Goal: Task Accomplishment & Management: Manage account settings

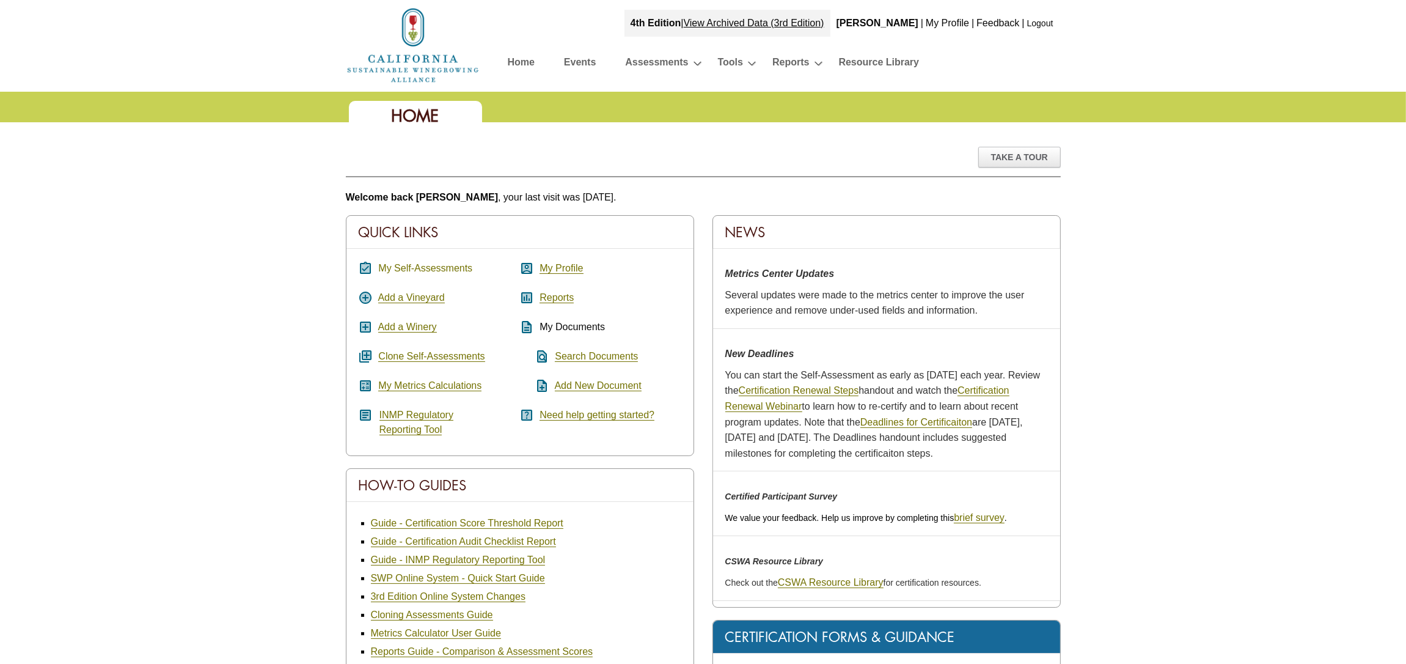
click at [414, 266] on link "My Self-Assessments" at bounding box center [425, 268] width 94 height 11
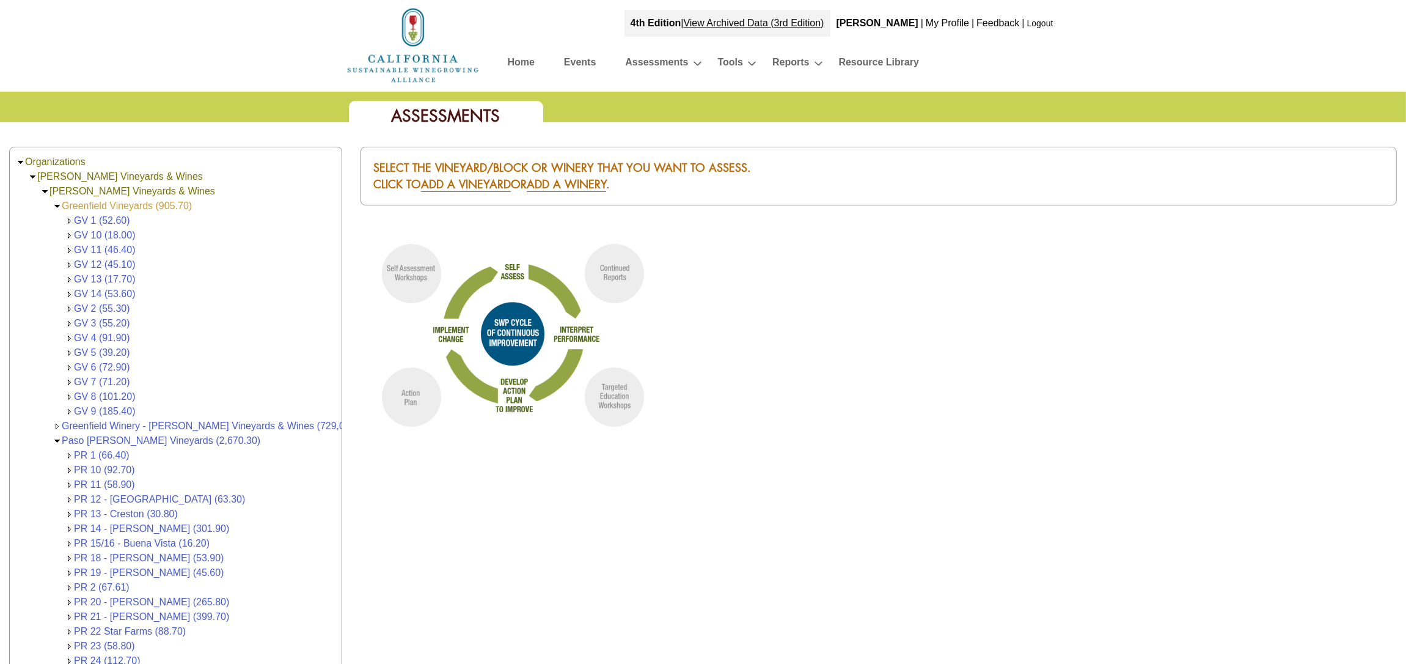
click at [121, 203] on link "Greenfield Vineyards (905.70)" at bounding box center [127, 205] width 130 height 10
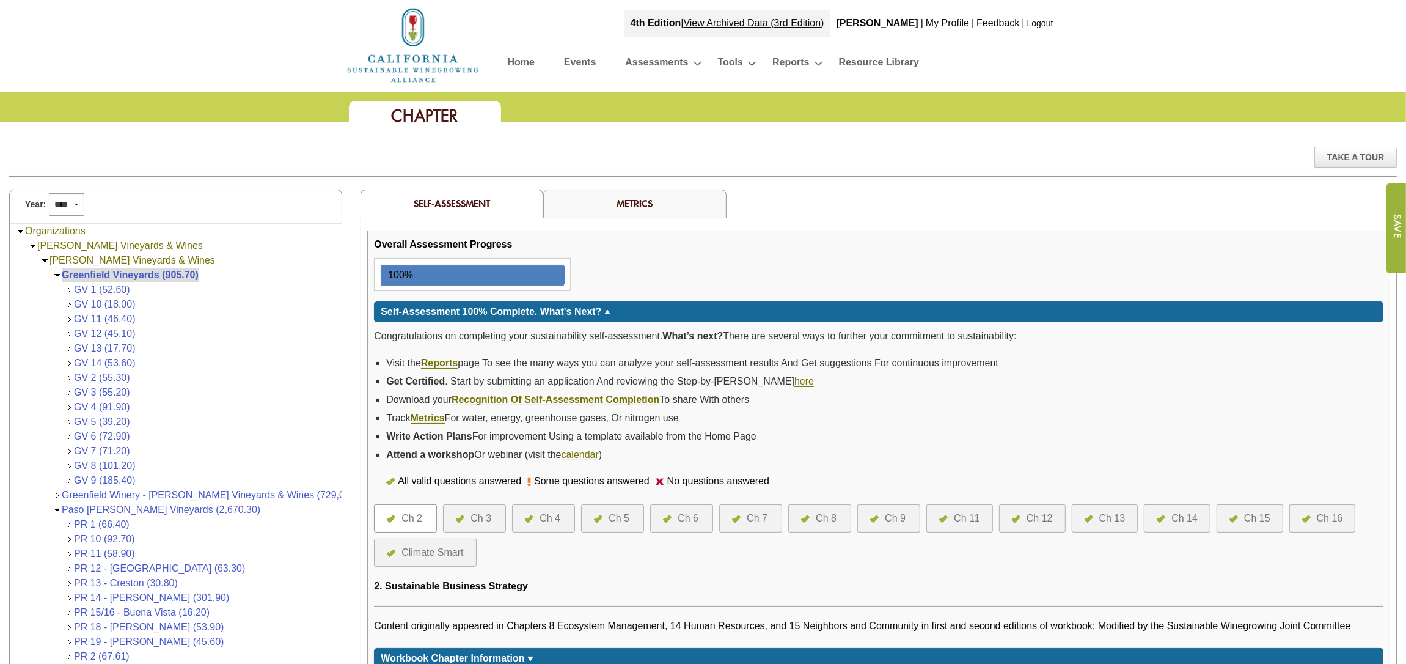
scroll to position [45, 0]
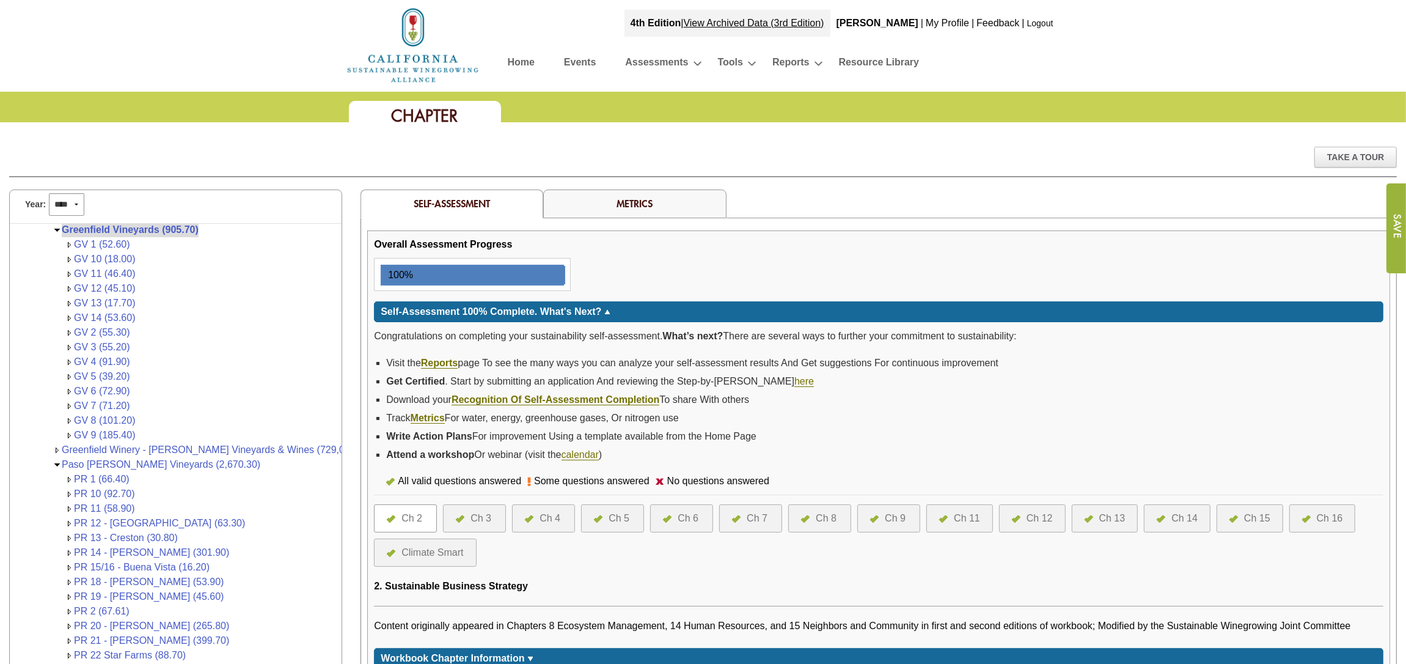
click at [692, 517] on div "Ch 6" at bounding box center [688, 518] width 21 height 15
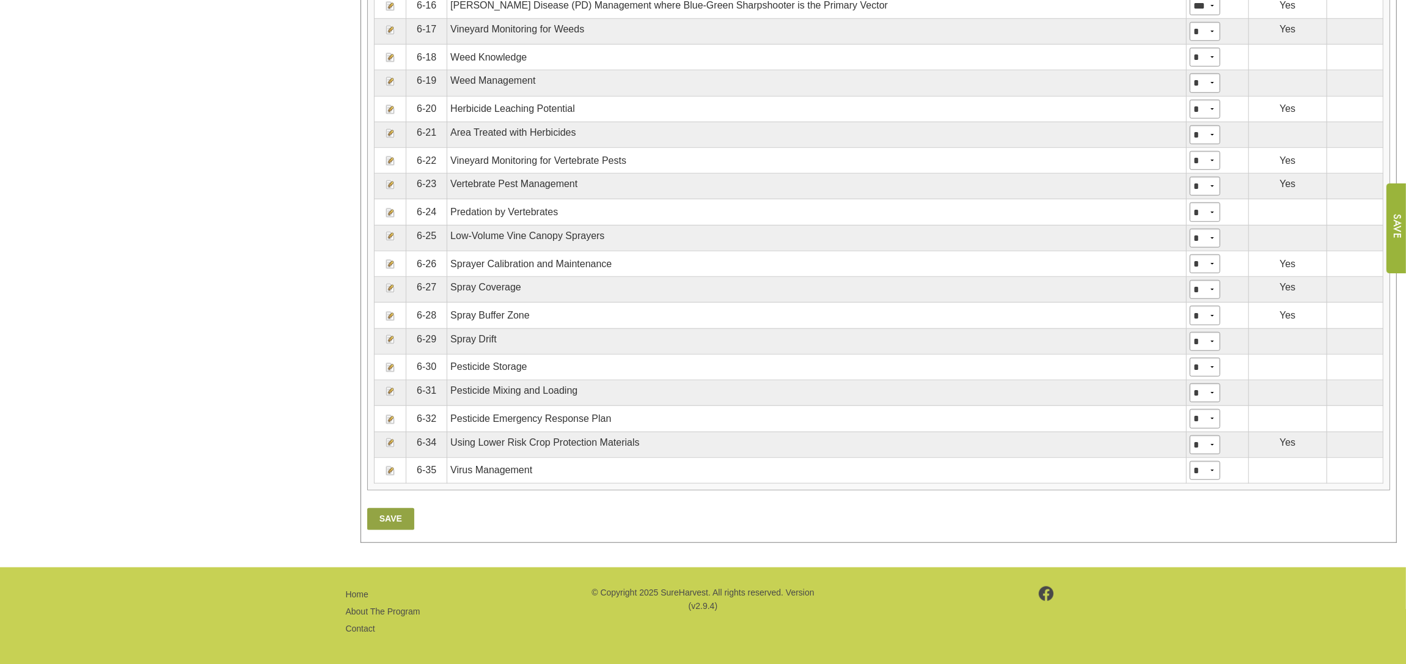
scroll to position [1109, 0]
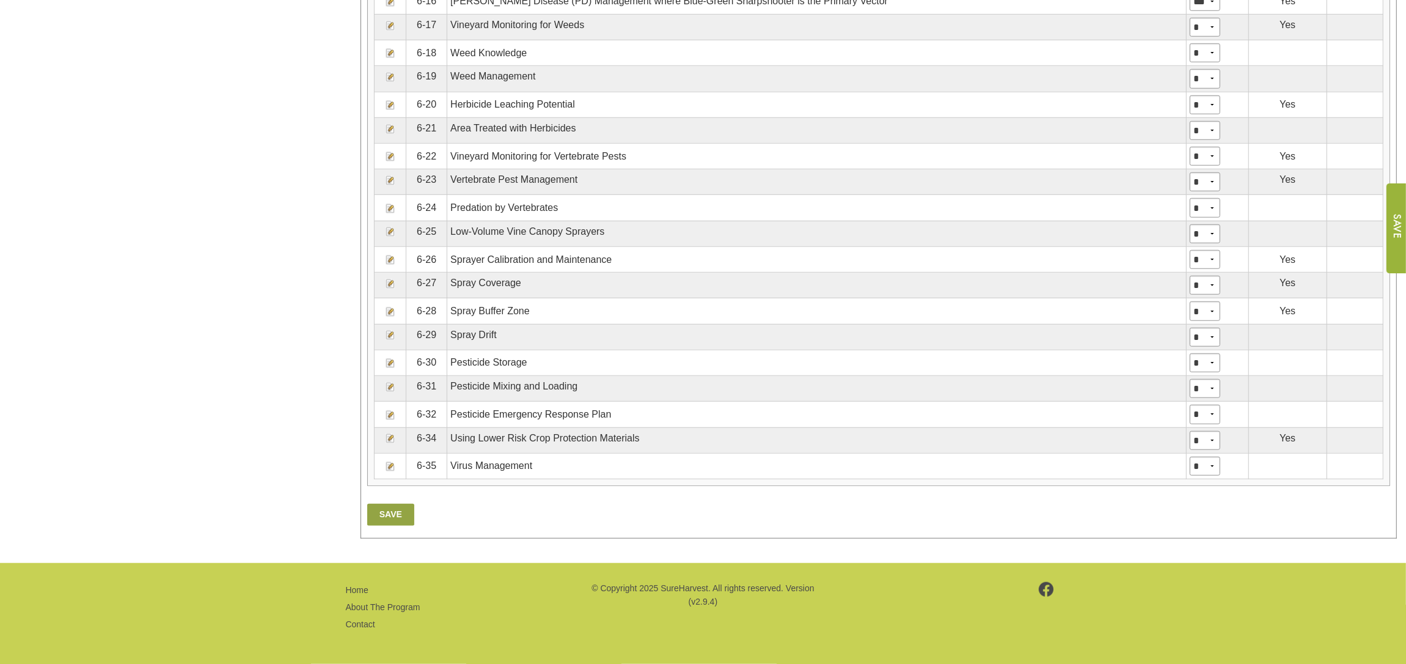
click at [389, 438] on img at bounding box center [391, 438] width 10 height 10
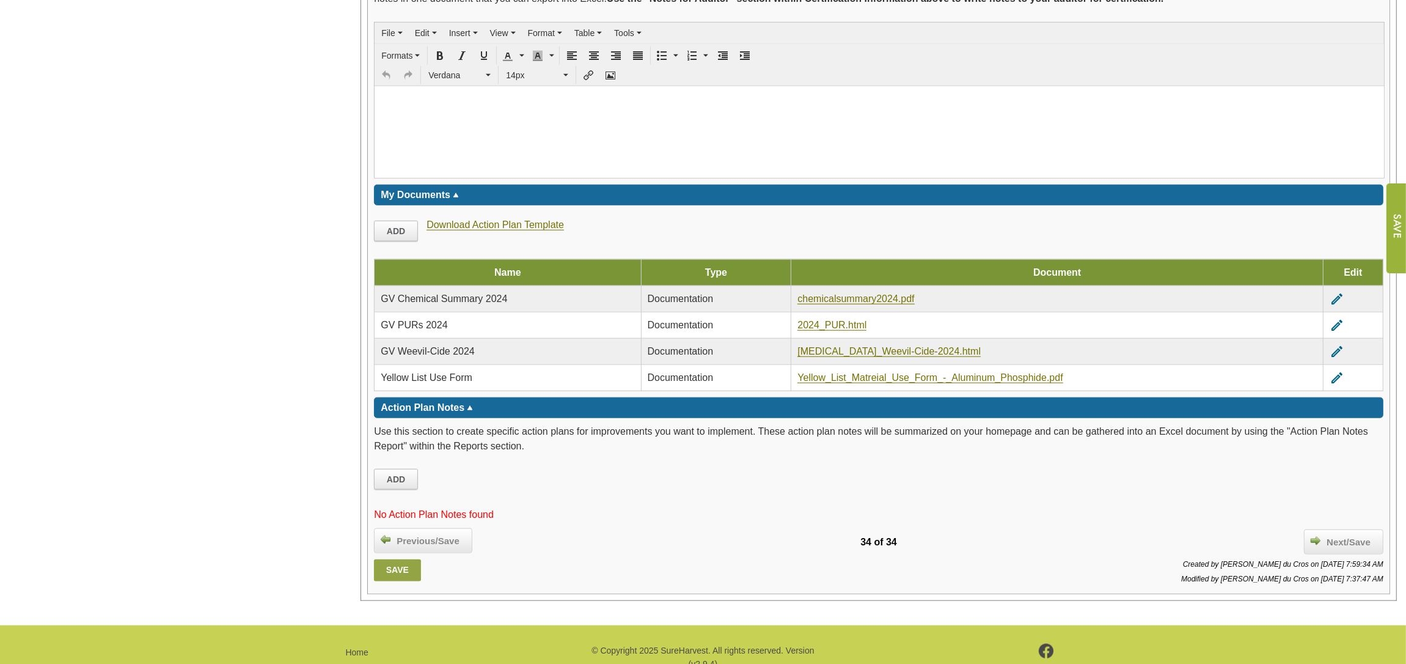
scroll to position [1533, 0]
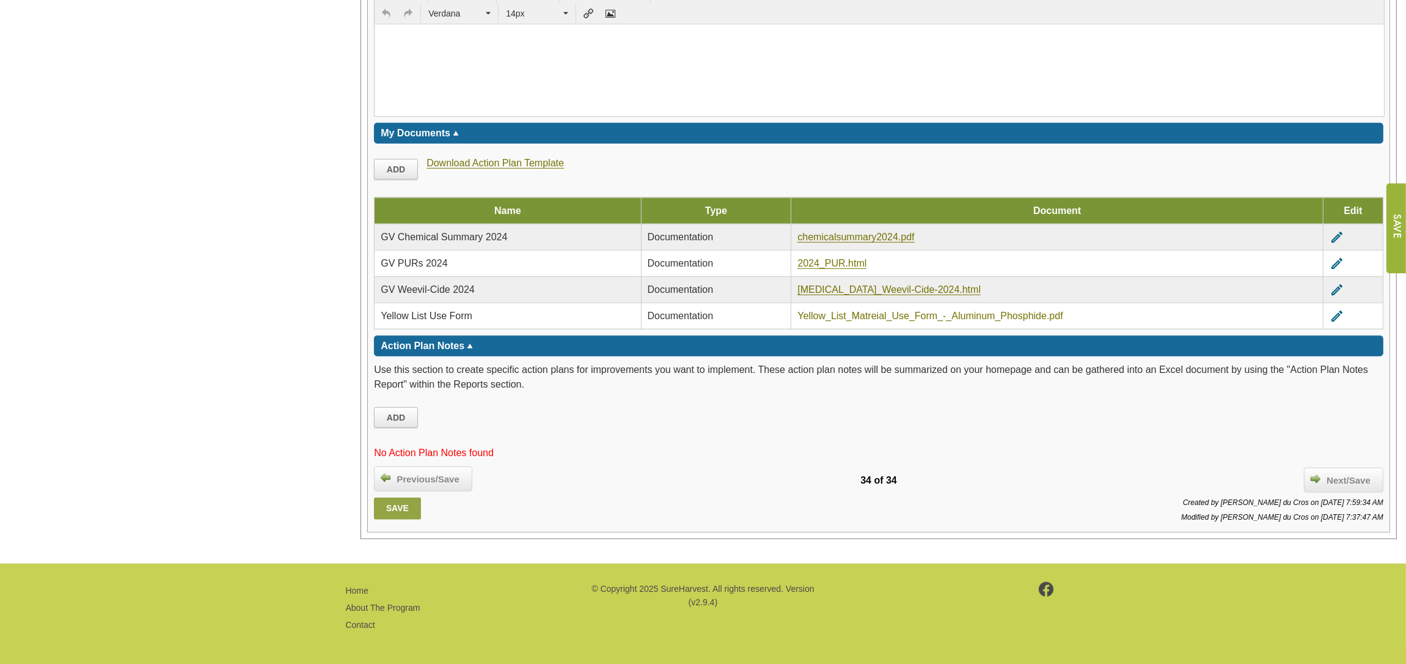
click at [849, 315] on link "Yellow_List_Matreial_Use_Form_-_Aluminum_Phosphide.pdf" at bounding box center [929, 315] width 265 height 11
